Goal: Check status: Check status

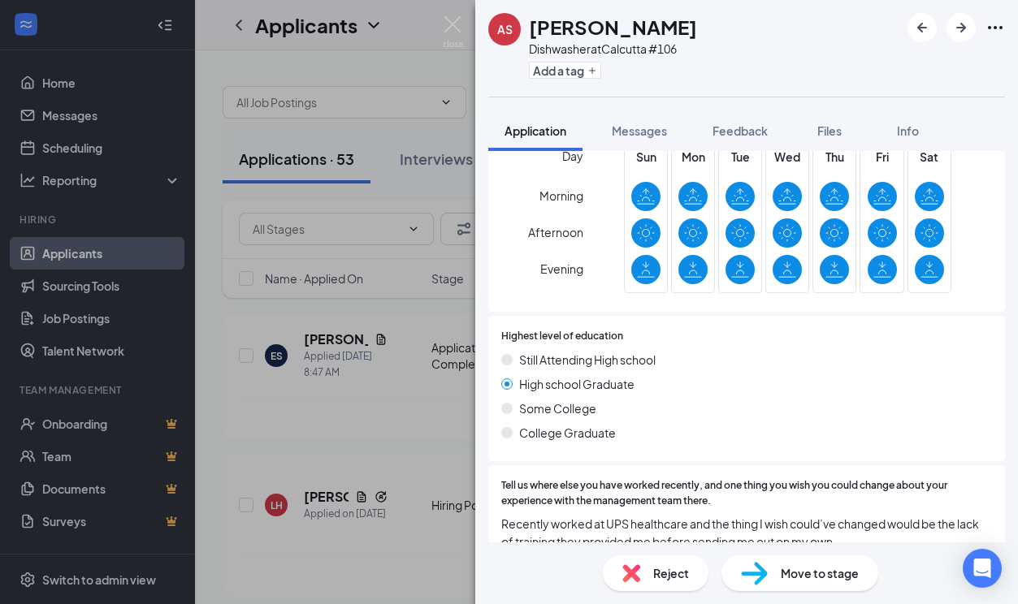
scroll to position [572, 0]
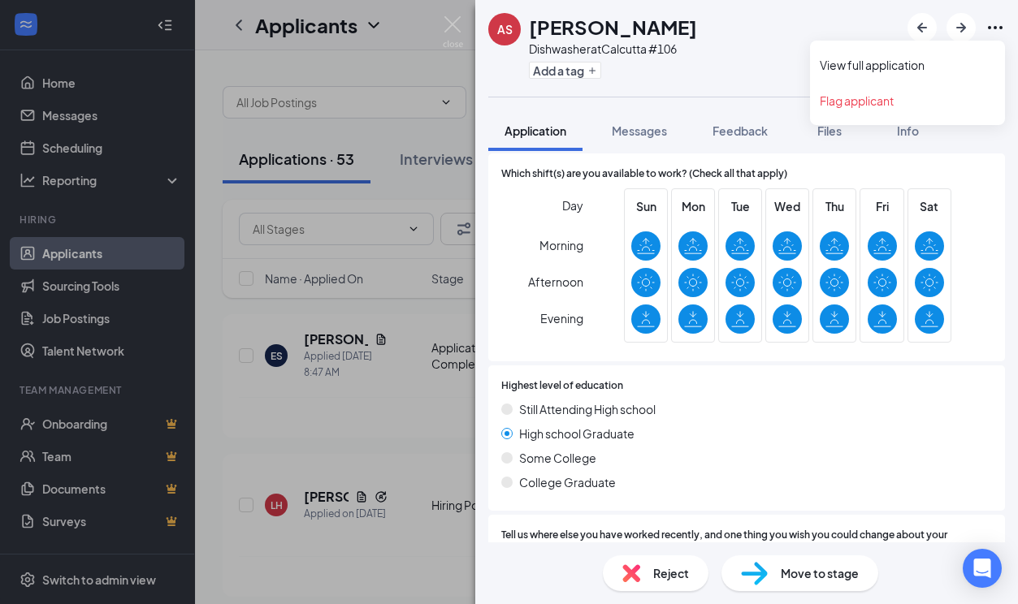
click at [993, 28] on icon "Ellipses" at bounding box center [994, 27] width 19 height 19
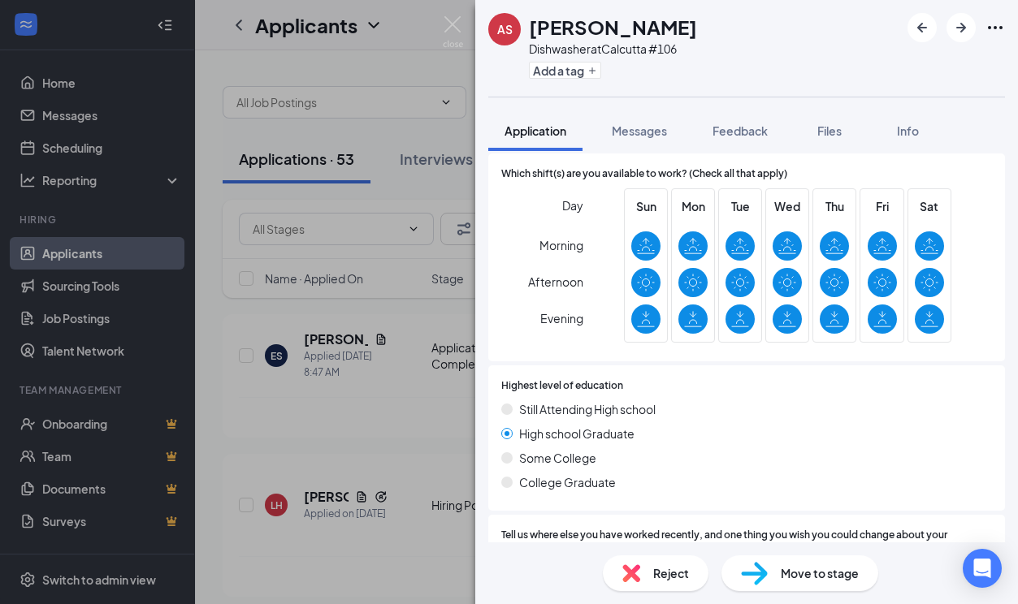
click at [998, 19] on icon "Ellipses" at bounding box center [994, 27] width 19 height 19
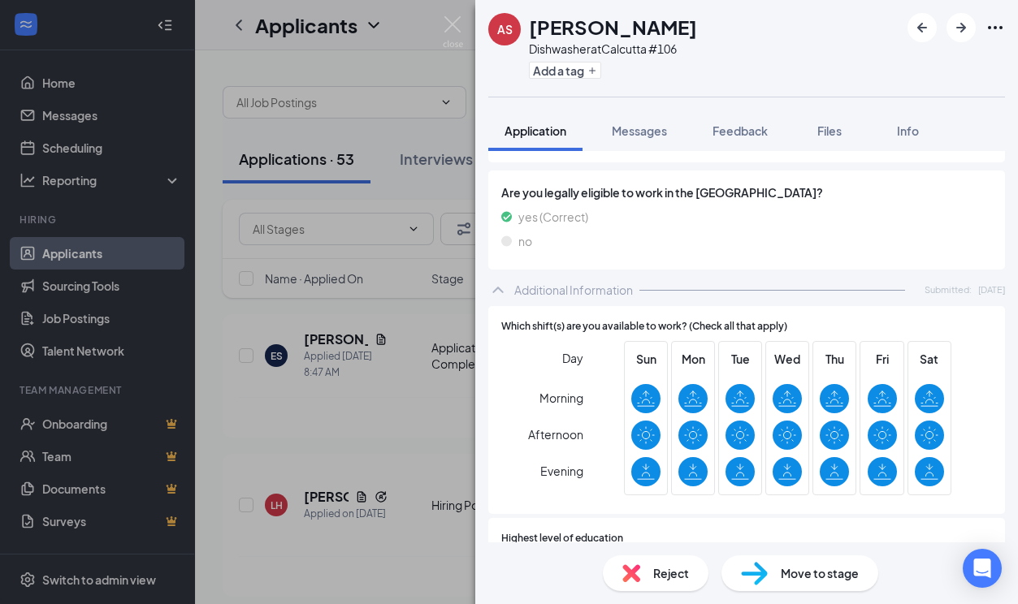
scroll to position [409, 0]
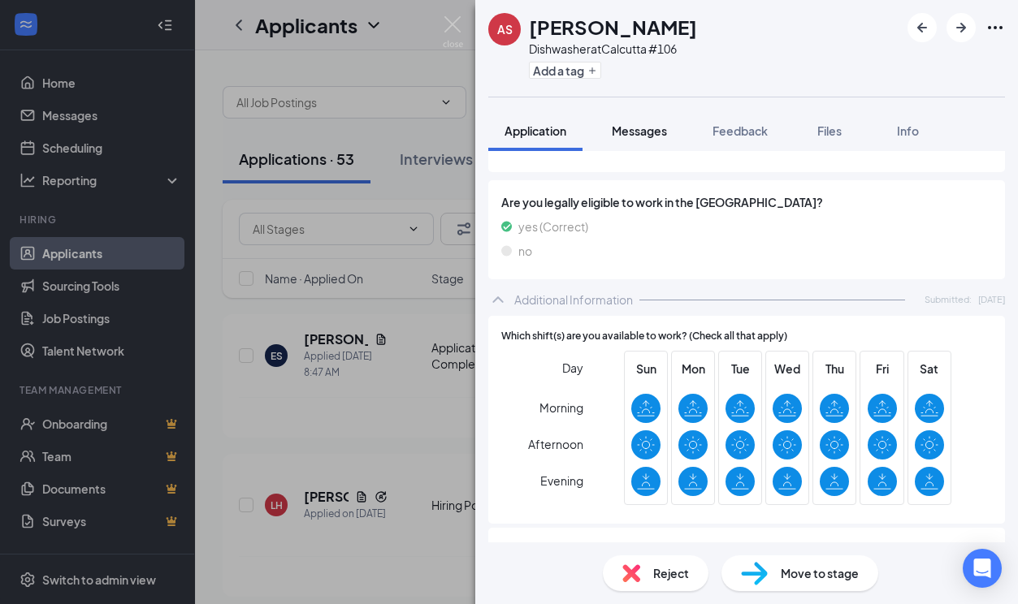
click at [638, 131] on span "Messages" at bounding box center [639, 130] width 55 height 15
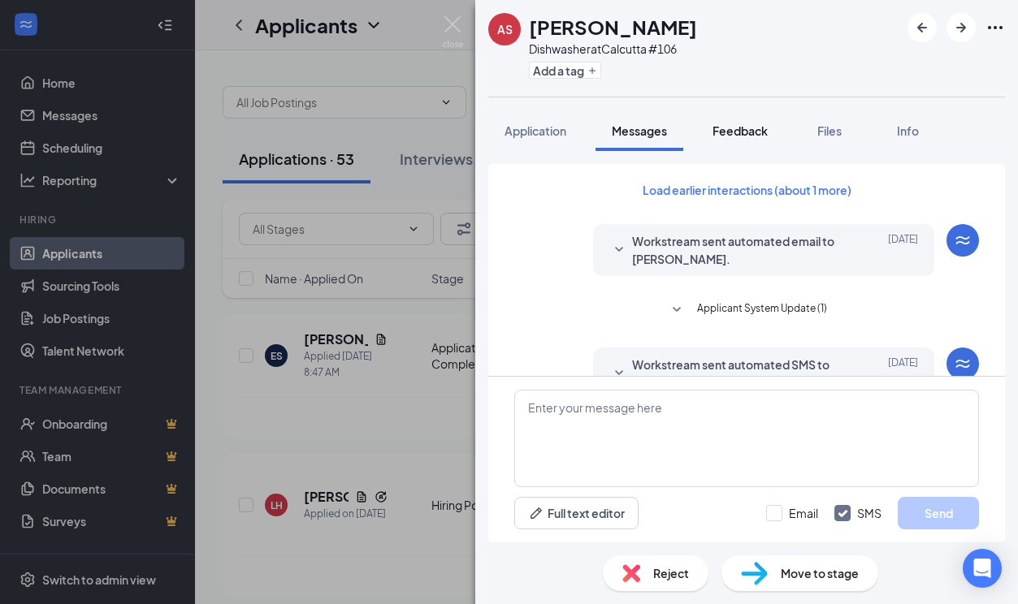
click at [735, 129] on span "Feedback" at bounding box center [739, 130] width 55 height 15
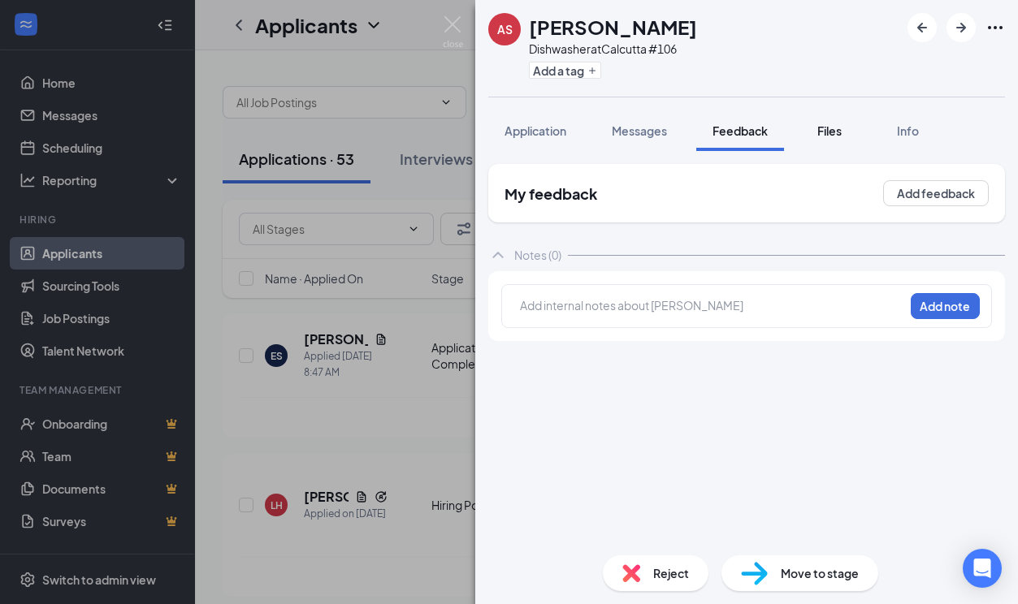
click at [827, 129] on span "Files" at bounding box center [829, 130] width 24 height 15
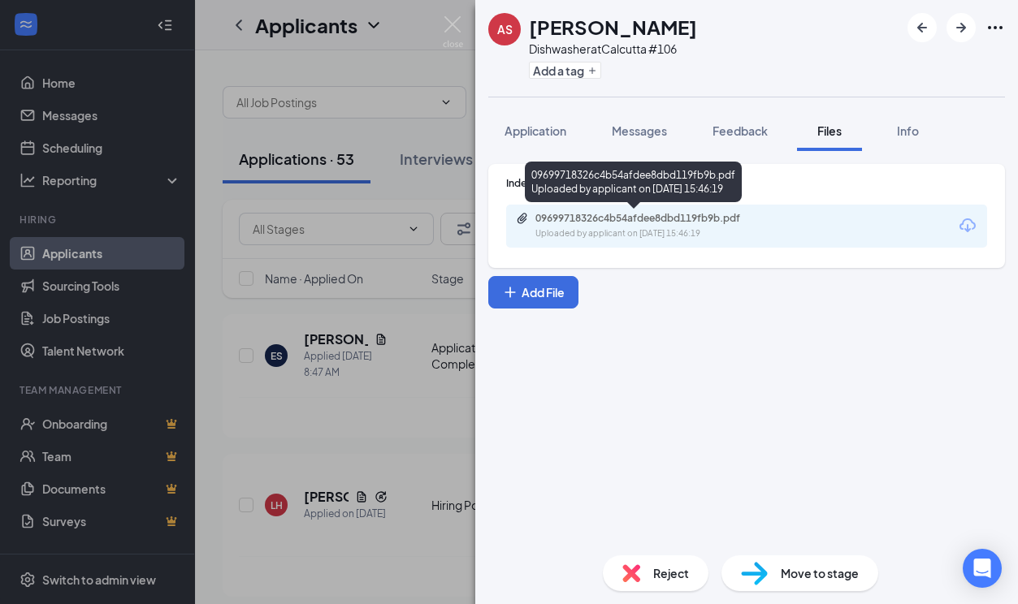
click at [658, 231] on div "Uploaded by applicant on [DATE] 15:46:19" at bounding box center [657, 233] width 244 height 13
